Goal: Find specific page/section: Find specific page/section

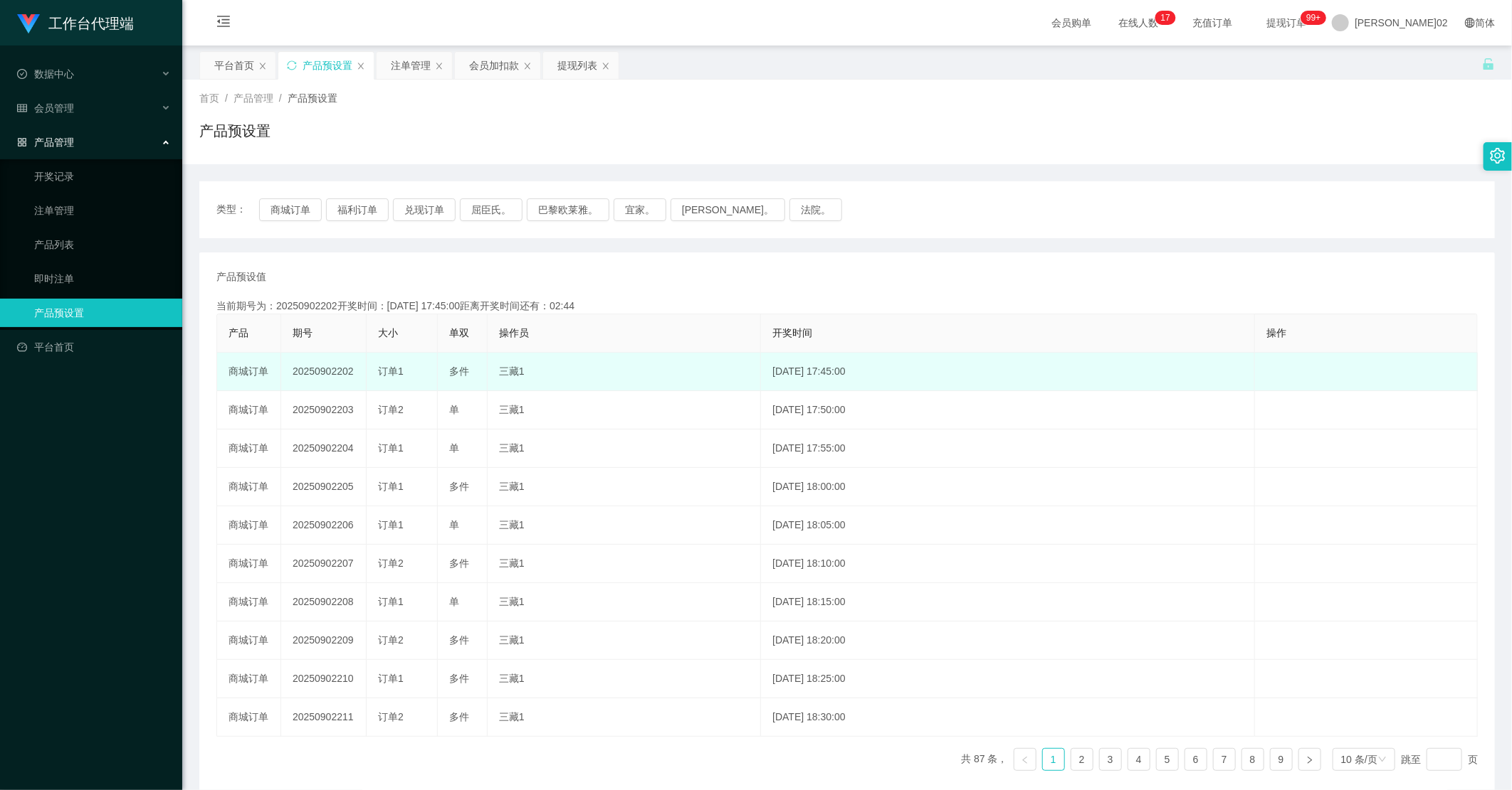
click at [328, 374] on td "20250902202" at bounding box center [323, 372] width 85 height 39
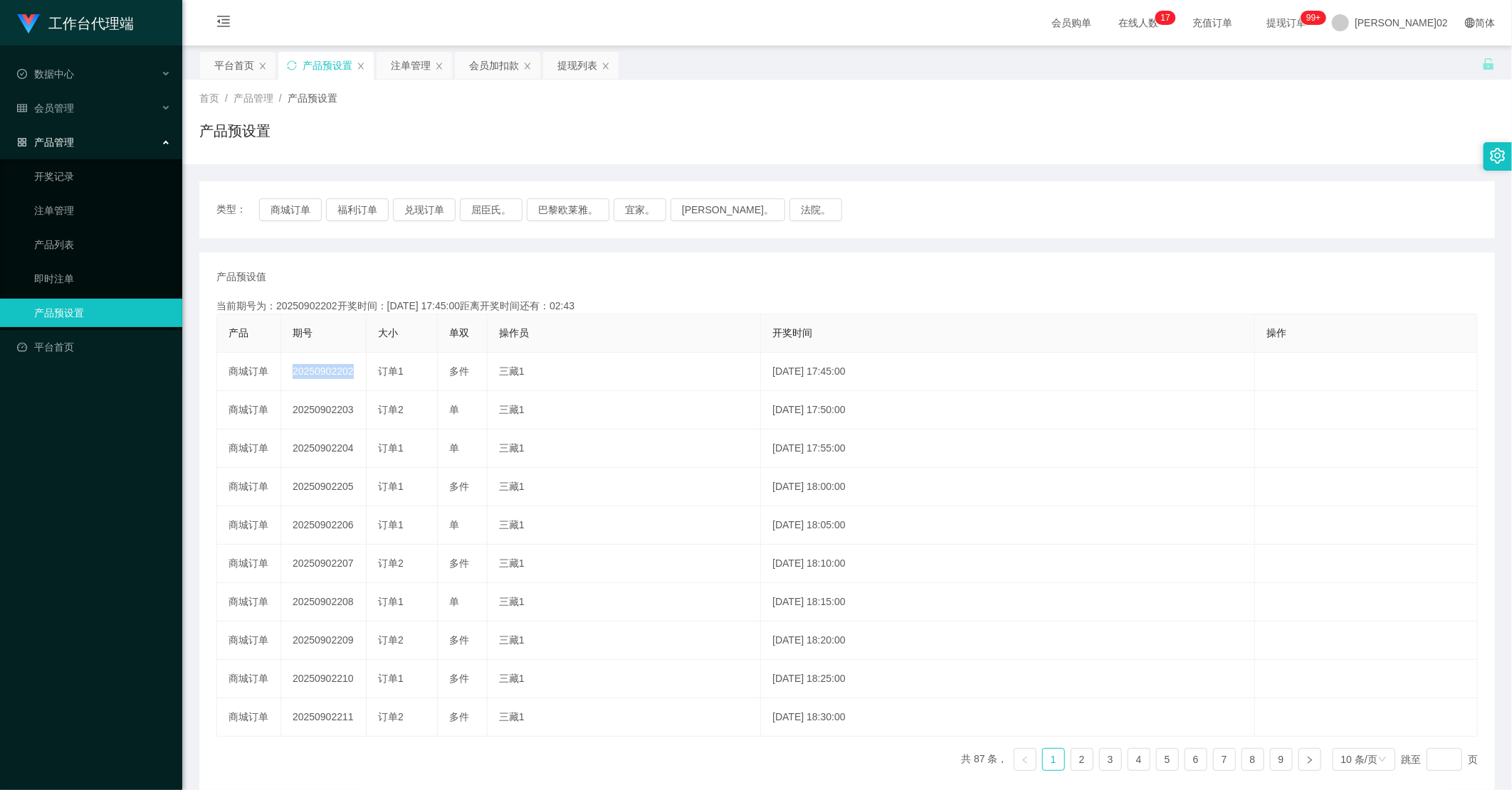
copy td "20250902202"
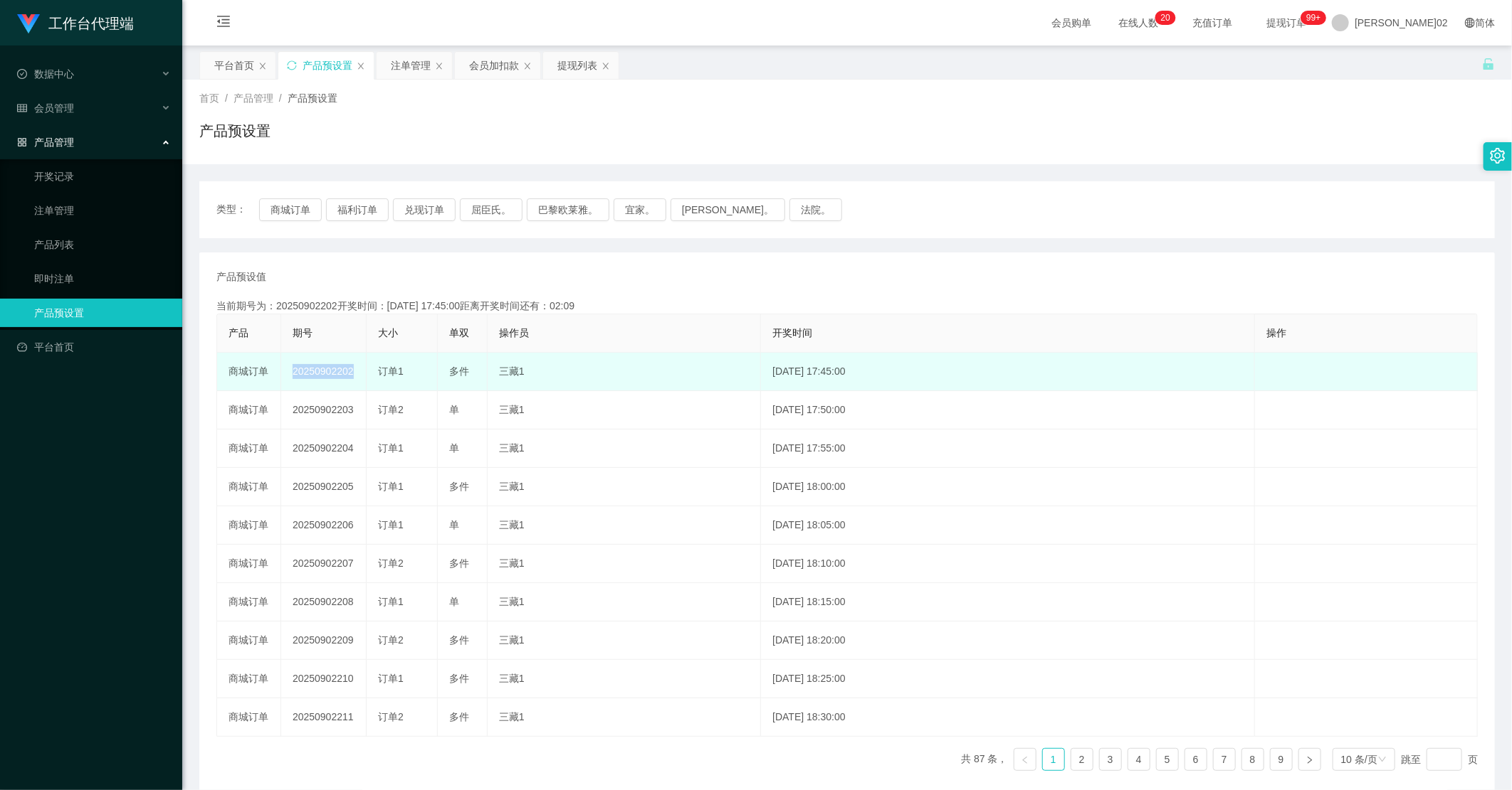
click at [322, 378] on td "20250902202" at bounding box center [323, 372] width 85 height 39
drag, startPoint x: 322, startPoint y: 378, endPoint x: 328, endPoint y: 366, distance: 13.4
click at [328, 366] on td "20250902202" at bounding box center [323, 372] width 85 height 39
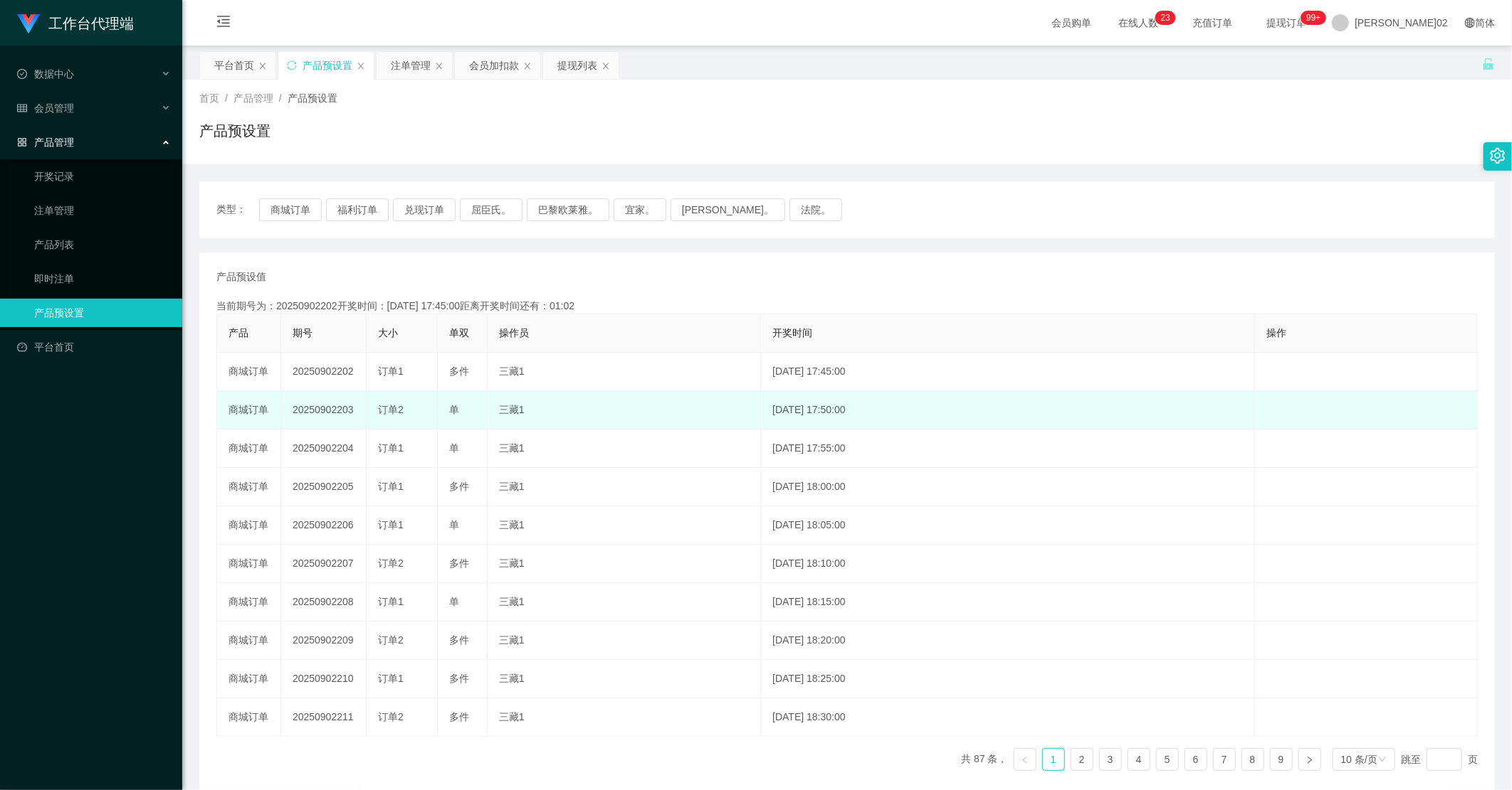
click at [337, 407] on td "20250902203" at bounding box center [323, 410] width 85 height 39
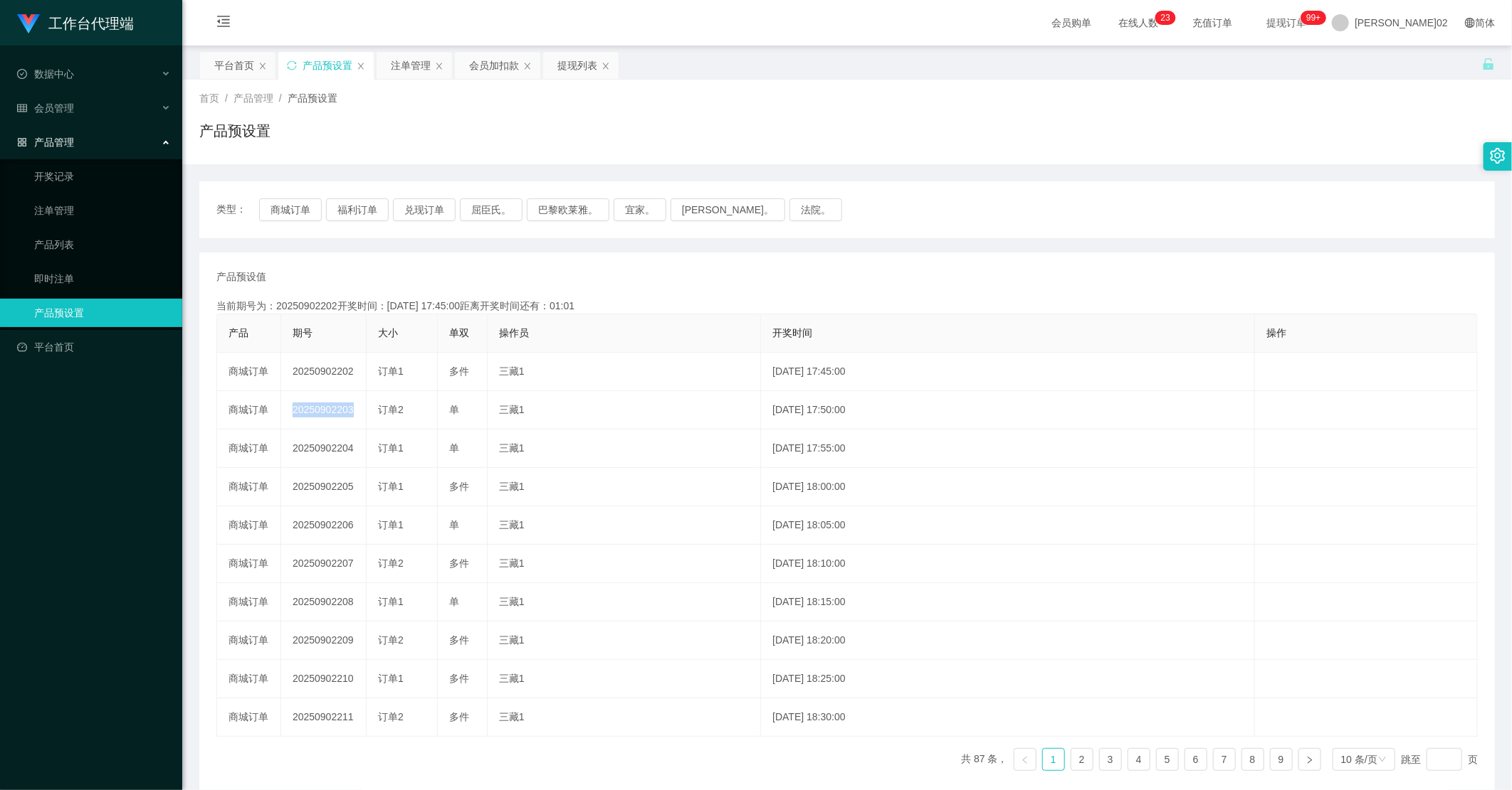
copy td "20250902203"
click at [413, 283] on div "产品预设值 添加期号" at bounding box center [847, 277] width 1261 height 15
click at [272, 218] on button "商城订单" at bounding box center [291, 209] width 63 height 22
click at [279, 212] on button "商城订单" at bounding box center [291, 209] width 63 height 22
